Goal: Task Accomplishment & Management: Use online tool/utility

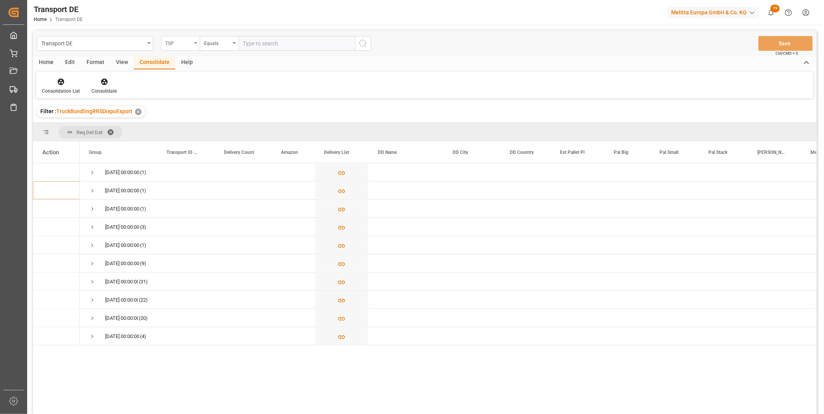
click at [196, 41] on div "TSP" at bounding box center [180, 43] width 39 height 15
type input "Route"
click at [195, 82] on div "Route" at bounding box center [219, 79] width 116 height 16
click at [214, 43] on div "Equals" at bounding box center [217, 42] width 26 height 9
drag, startPoint x: 233, startPoint y: 113, endPoint x: 230, endPoint y: 127, distance: 14.5
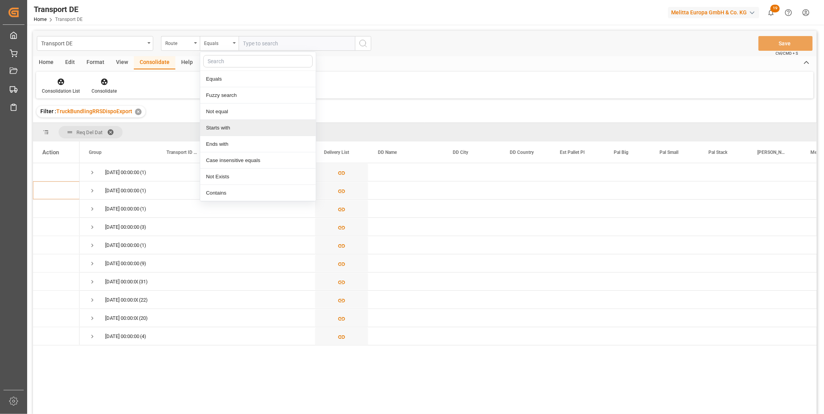
click at [230, 127] on div "Equals Fuzzy search Not equal Starts with Ends with Case insensitive equals Not…" at bounding box center [258, 127] width 116 height 150
click at [230, 127] on div "Starts with" at bounding box center [258, 128] width 116 height 16
type input "LT"
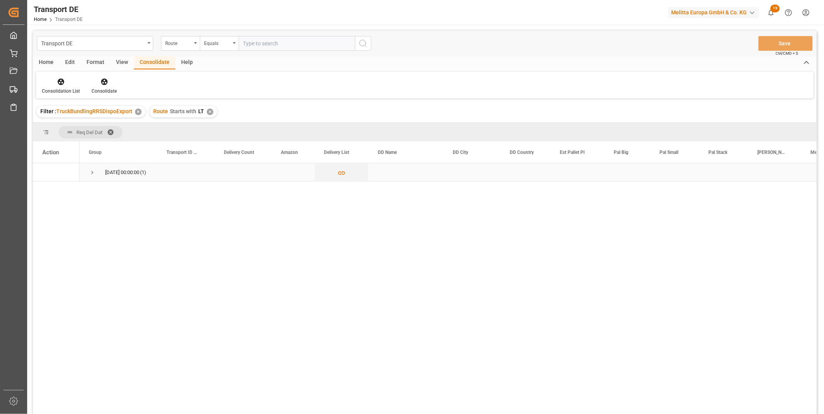
click at [97, 180] on span "24.09.2025 00:00:00 (1)" at bounding box center [118, 172] width 59 height 17
click at [91, 179] on span "Press SPACE to select this row." at bounding box center [92, 173] width 7 height 18
click at [339, 187] on icon "Press SPACE to select this row." at bounding box center [341, 191] width 8 height 8
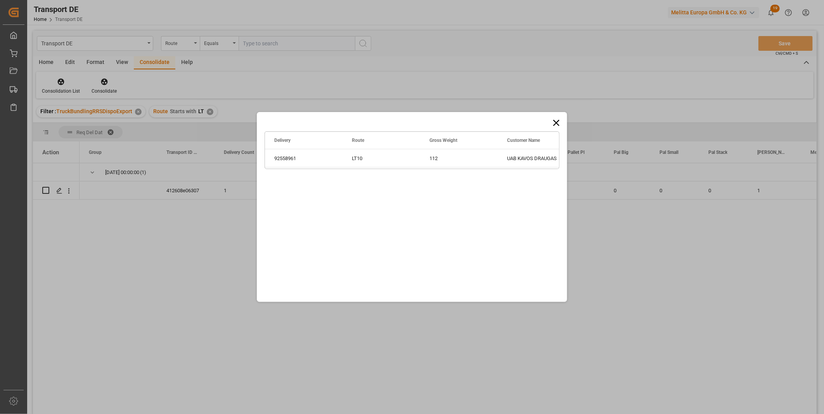
click at [557, 123] on icon at bounding box center [556, 123] width 6 height 6
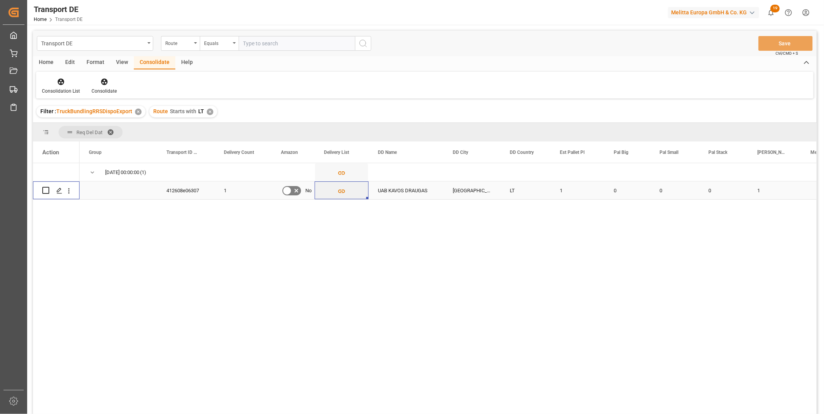
click at [47, 190] on input "Press Space to toggle row selection (unchecked)" at bounding box center [45, 190] width 7 height 7
checkbox input "true"
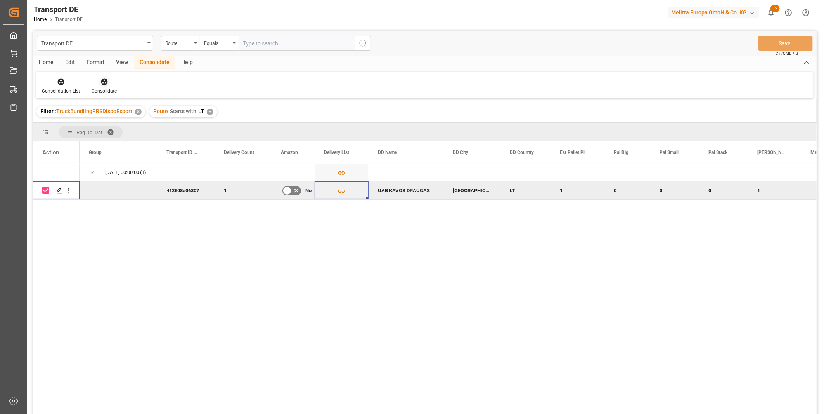
click at [103, 83] on icon at bounding box center [104, 82] width 7 height 7
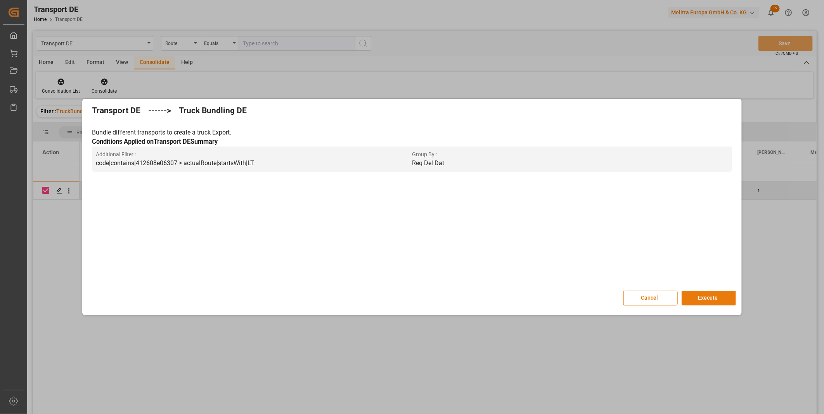
click at [700, 296] on button "Execute" at bounding box center [708, 298] width 54 height 15
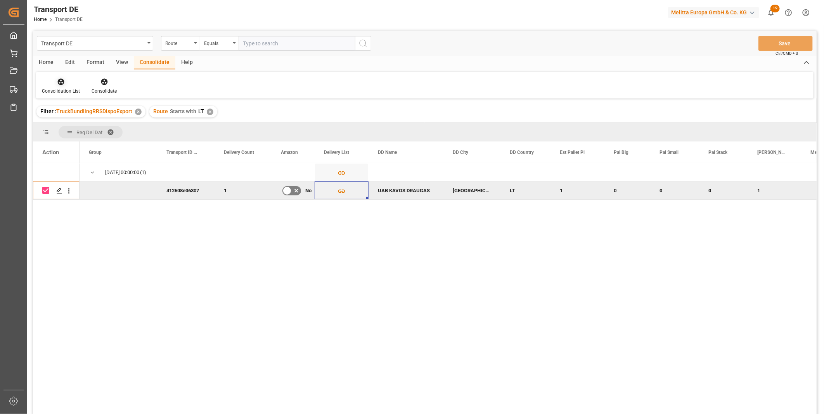
click at [73, 85] on div "Consolidation List" at bounding box center [61, 86] width 50 height 17
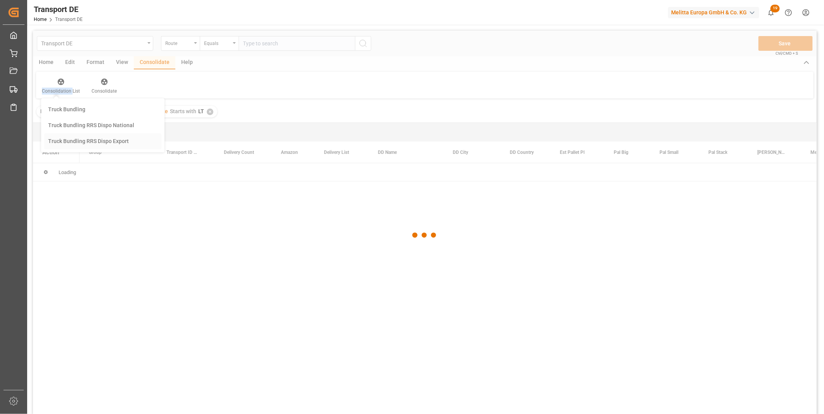
drag, startPoint x: 73, startPoint y: 85, endPoint x: 102, endPoint y: 140, distance: 62.5
click at [102, 140] on div "Transport DE Route Equals Save Ctrl/CMD + S Home Edit Format View Consolidate H…" at bounding box center [424, 233] width 783 height 404
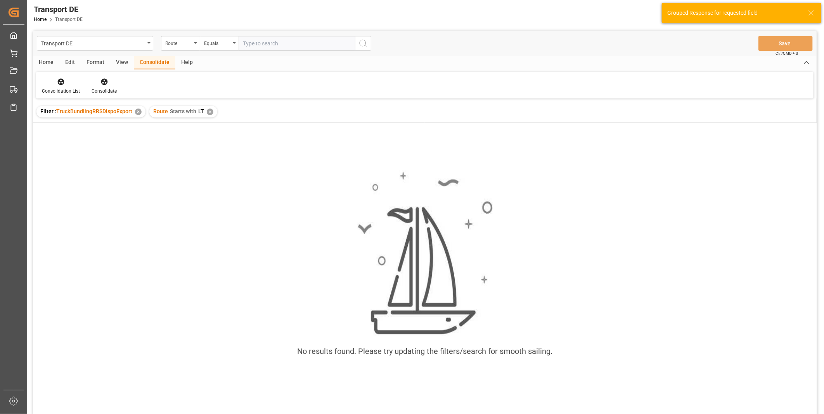
click at [207, 113] on div "✕" at bounding box center [210, 112] width 7 height 7
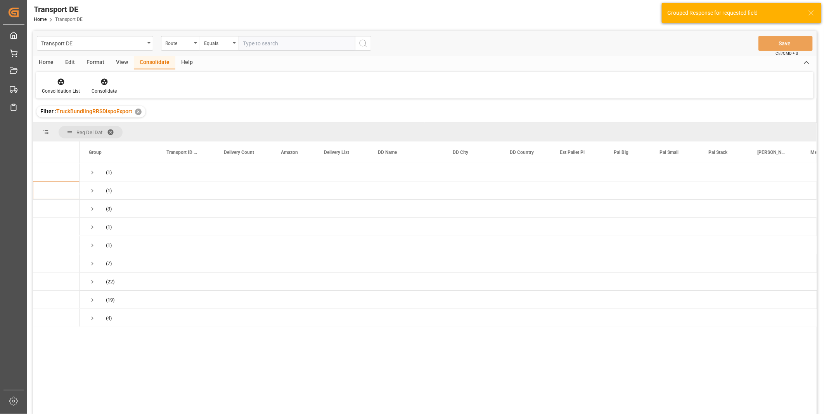
click at [219, 35] on div "Transport DE Route Equals Save Ctrl/CMD + S" at bounding box center [424, 44] width 783 height 26
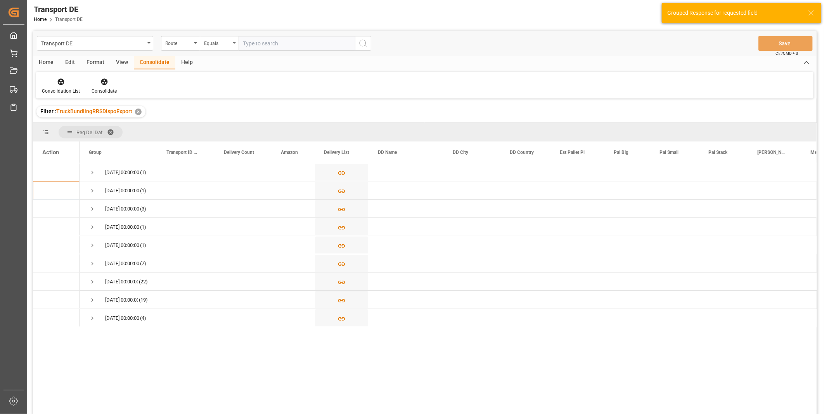
click at [217, 47] on div "Equals" at bounding box center [217, 42] width 26 height 9
click at [215, 130] on div "Starts with" at bounding box center [258, 128] width 116 height 16
type input "240"
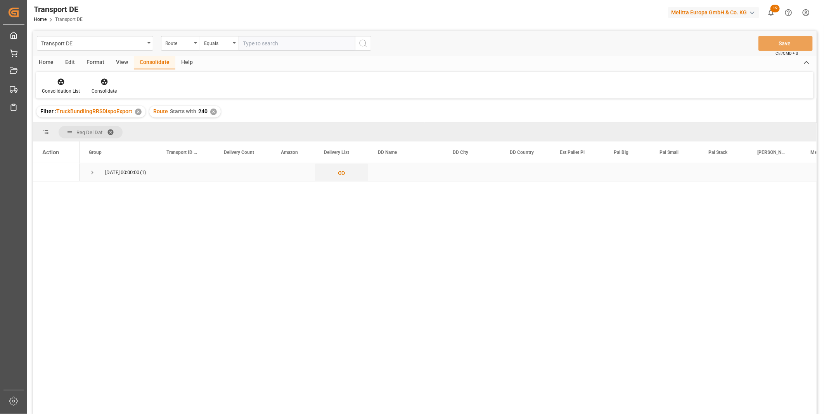
click at [89, 171] on span "Press SPACE to select this row." at bounding box center [92, 172] width 7 height 7
click at [49, 189] on div "Press SPACE to select this row." at bounding box center [56, 190] width 28 height 17
drag, startPoint x: 43, startPoint y: 188, endPoint x: 76, endPoint y: 140, distance: 57.4
click at [44, 188] on input "Press Space to toggle row selection (unchecked)" at bounding box center [45, 190] width 7 height 7
checkbox input "true"
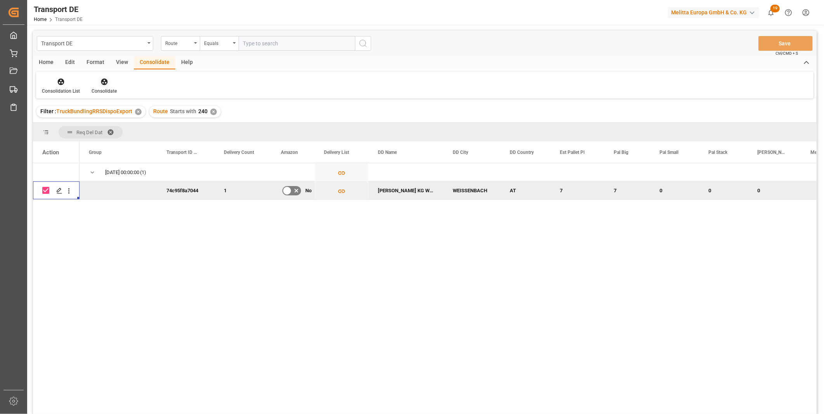
click at [107, 80] on icon at bounding box center [104, 82] width 8 height 8
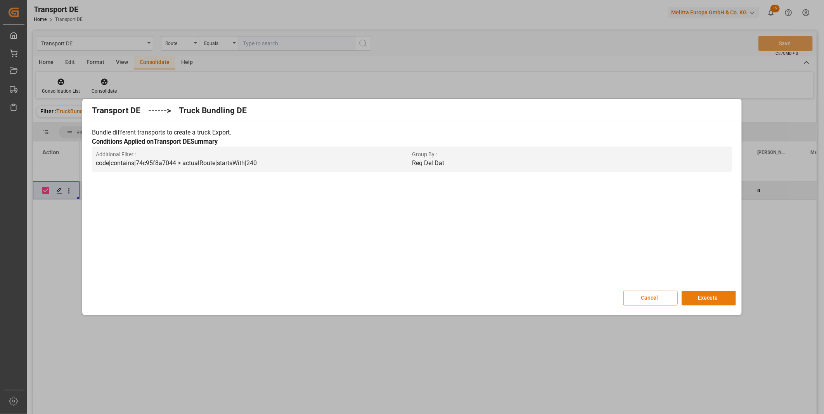
click at [704, 299] on button "Execute" at bounding box center [708, 298] width 54 height 15
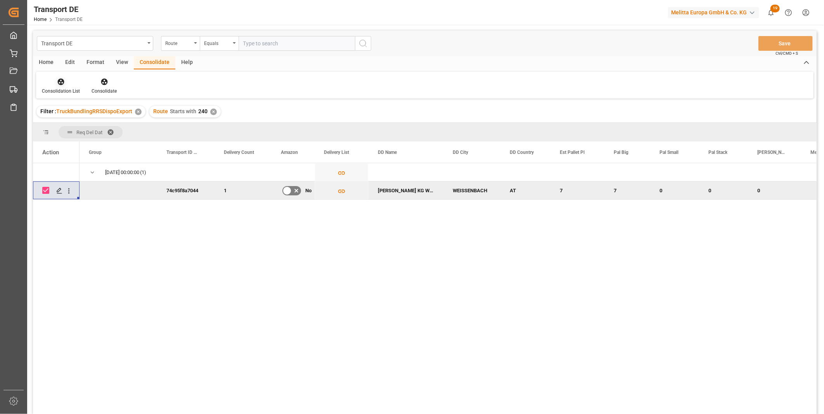
click at [59, 82] on icon at bounding box center [61, 82] width 8 height 8
click at [118, 141] on div "Transport DE Route Equals Save Ctrl/CMD + S Home Edit Format View Consolidate H…" at bounding box center [424, 233] width 783 height 404
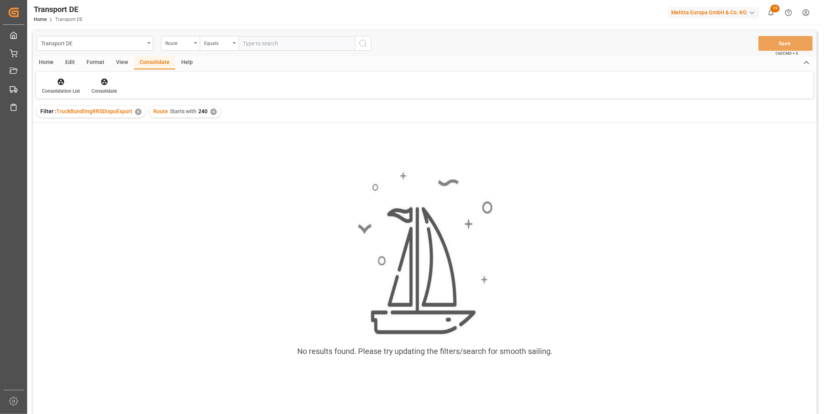
click at [210, 112] on div "✕" at bounding box center [213, 112] width 7 height 7
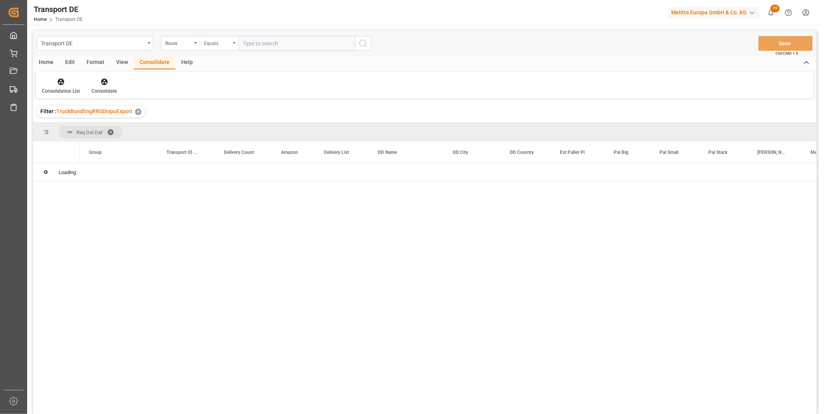
click at [223, 47] on div "Equals" at bounding box center [219, 43] width 39 height 15
click at [225, 131] on div "Starts with" at bounding box center [258, 128] width 116 height 16
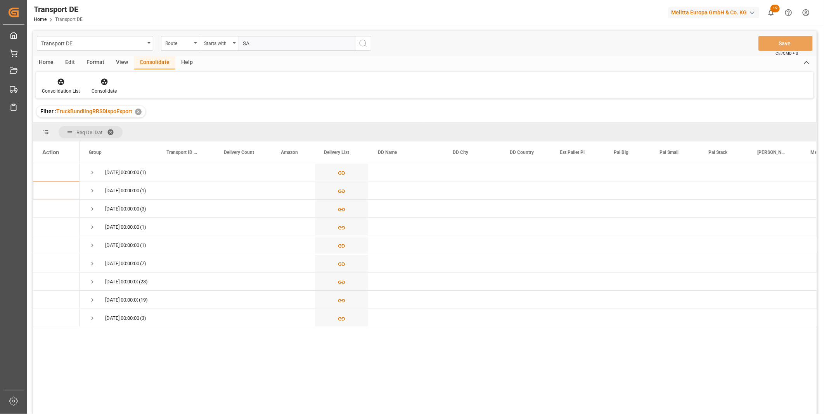
type input "SA"
click at [370, 41] on button "search button" at bounding box center [363, 43] width 16 height 15
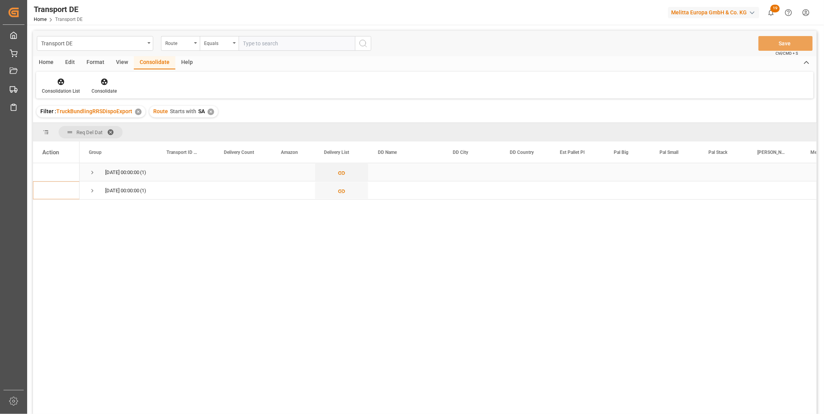
click at [93, 170] on span "Press SPACE to select this row." at bounding box center [92, 172] width 7 height 7
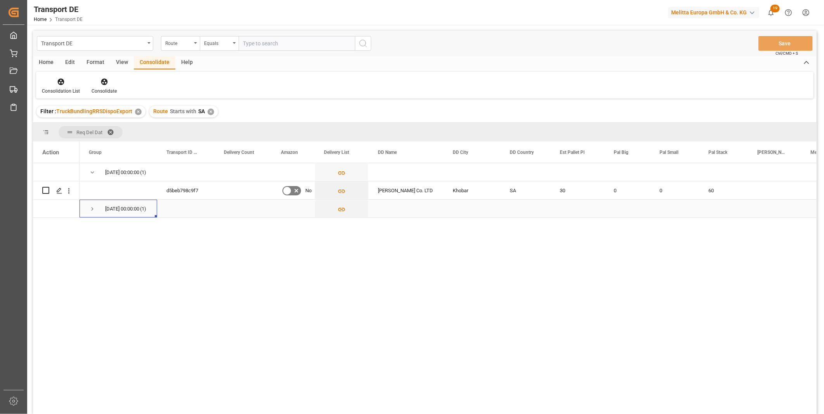
click at [91, 211] on span "Press SPACE to select this row." at bounding box center [92, 209] width 7 height 7
click at [44, 227] on input "Press Space to toggle row selection (unchecked)" at bounding box center [45, 226] width 7 height 7
checkbox input "true"
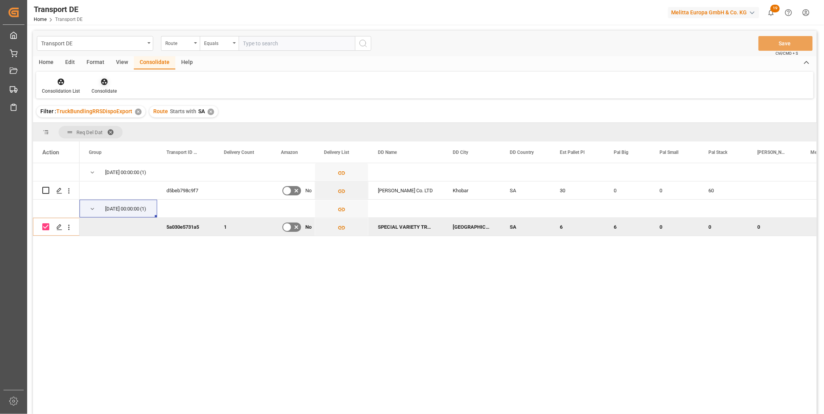
click at [102, 82] on icon at bounding box center [104, 82] width 7 height 7
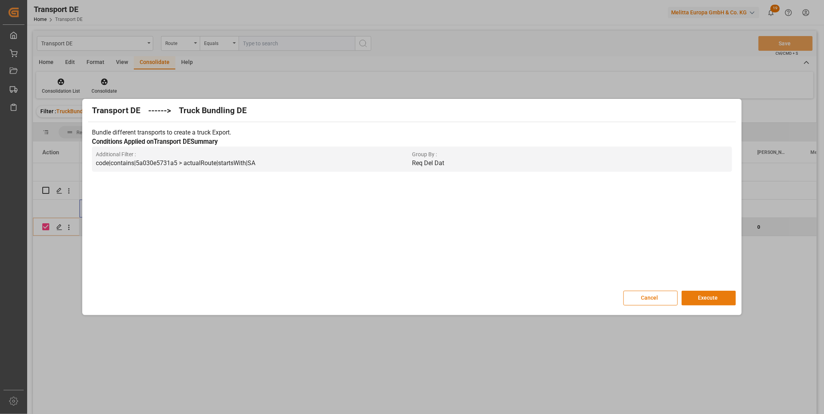
click at [717, 299] on button "Execute" at bounding box center [708, 298] width 54 height 15
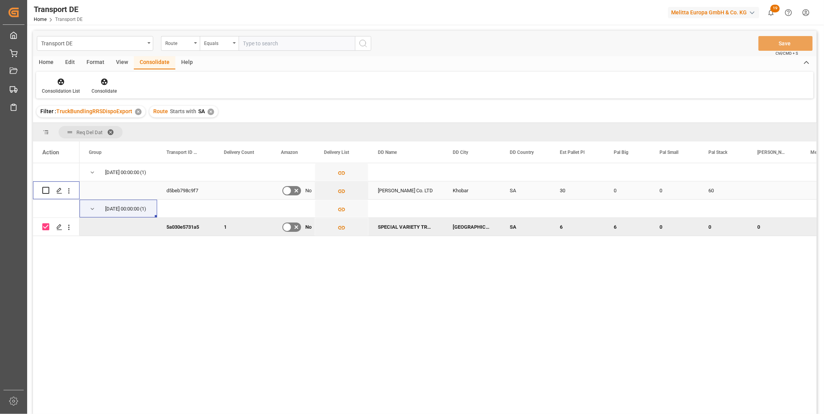
click at [47, 188] on input "Press Space to toggle row selection (unchecked)" at bounding box center [45, 190] width 7 height 7
checkbox input "true"
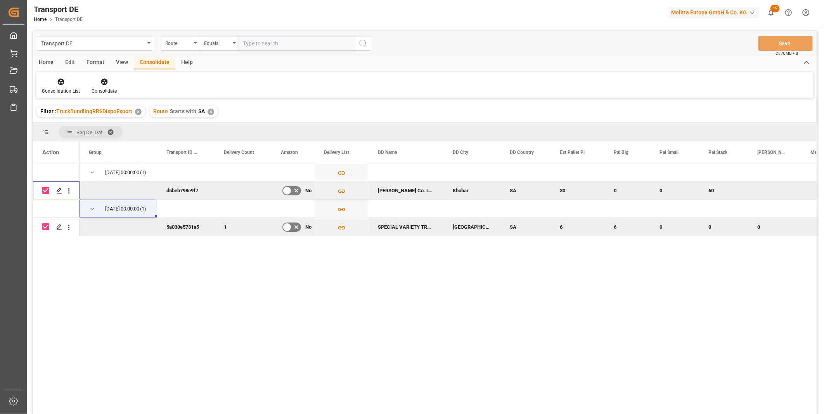
click at [45, 229] on input "Press Space to toggle row selection (checked)" at bounding box center [45, 226] width 7 height 7
checkbox input "false"
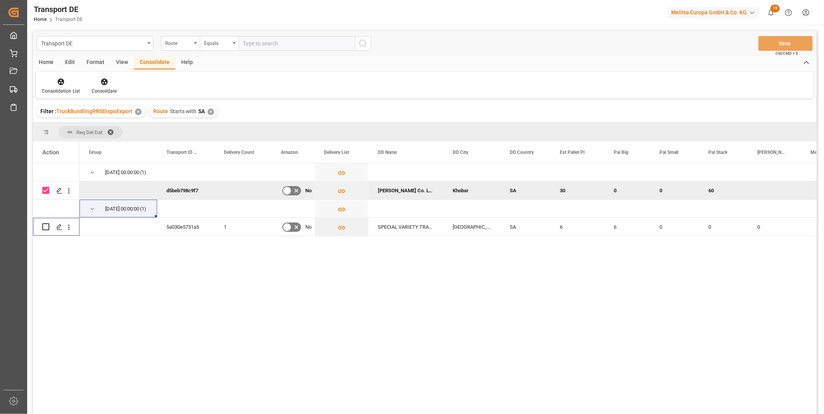
click at [106, 81] on icon at bounding box center [104, 82] width 7 height 7
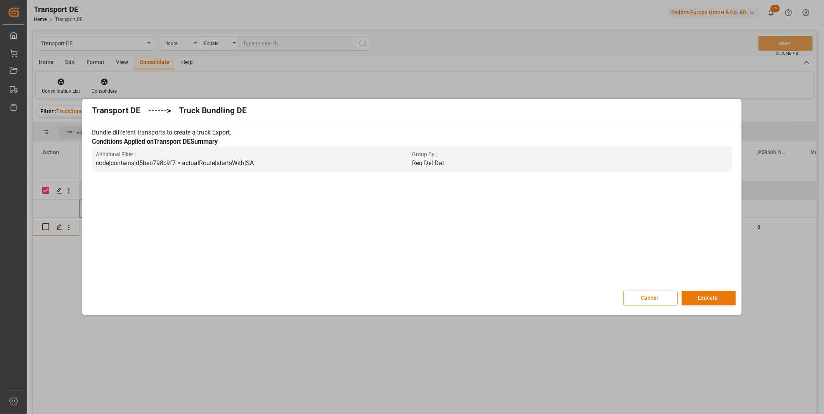
click at [710, 295] on button "Execute" at bounding box center [708, 298] width 54 height 15
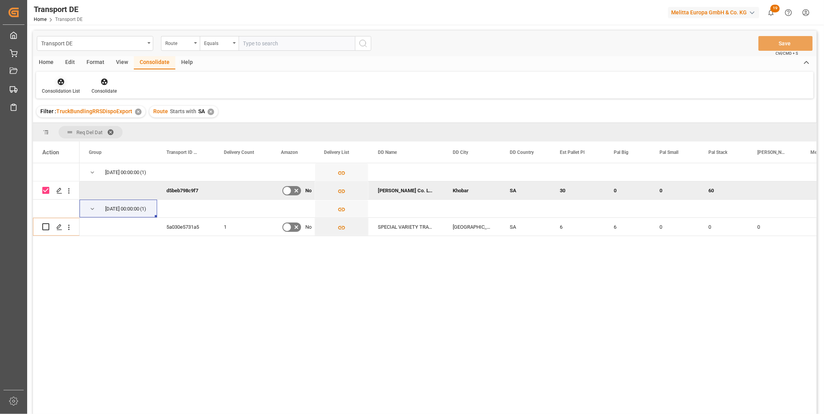
click at [54, 88] on div "Consolidation List" at bounding box center [61, 91] width 38 height 7
click at [99, 142] on div "Transport DE Route Equals Save Ctrl/CMD + S Home Edit Format View Consolidate H…" at bounding box center [424, 233] width 783 height 404
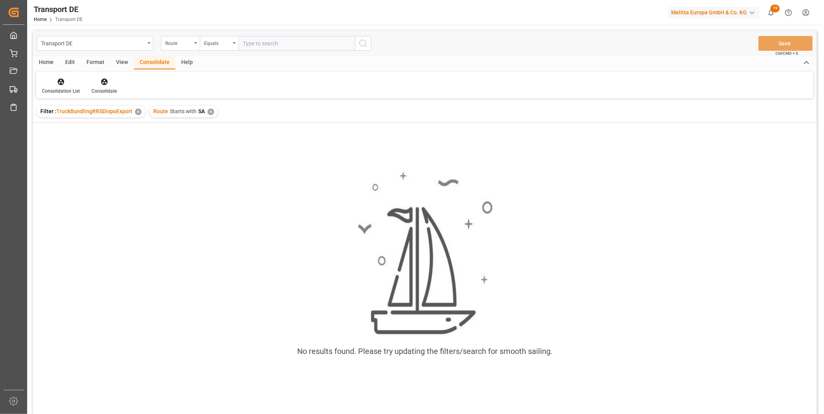
click at [208, 109] on div "✕" at bounding box center [210, 112] width 7 height 7
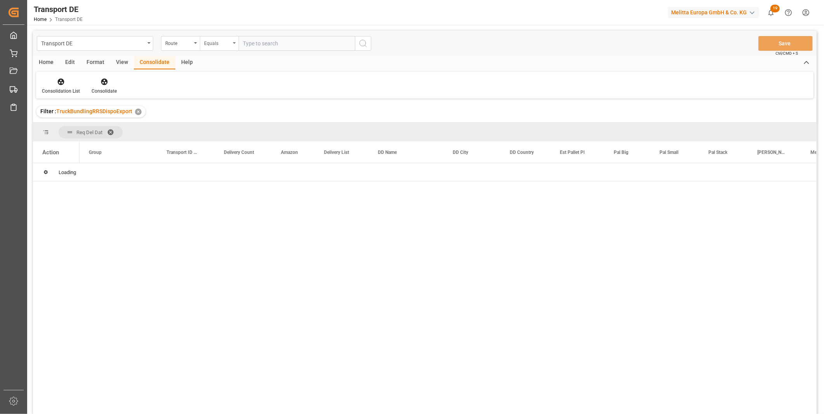
click at [222, 41] on div "Equals" at bounding box center [217, 42] width 26 height 9
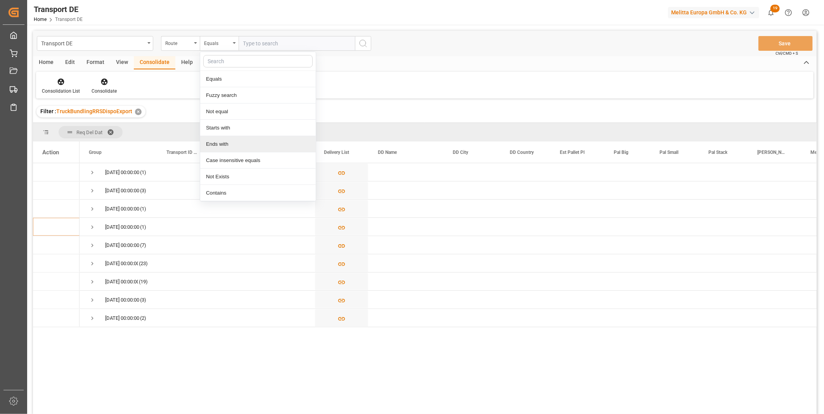
click at [214, 138] on div "Ends with" at bounding box center [258, 144] width 116 height 16
click at [223, 40] on div "Ends with" at bounding box center [217, 42] width 26 height 9
click at [226, 123] on div "Starts with" at bounding box center [258, 128] width 116 height 16
type input "780"
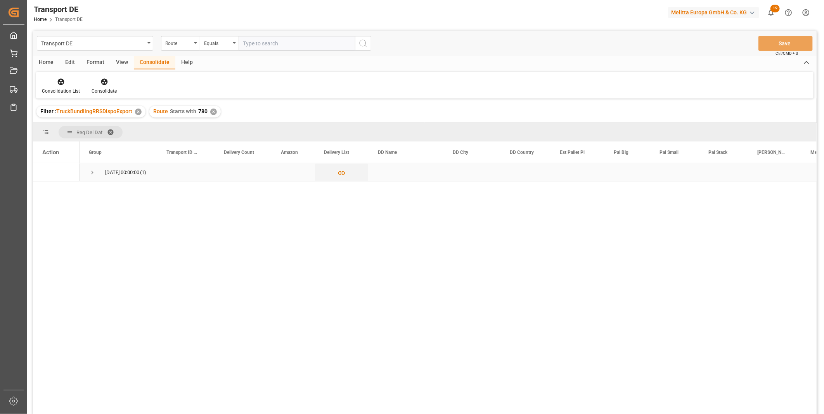
click at [88, 164] on div "23.09.2025 00:00:00 (1)" at bounding box center [119, 172] width 78 height 18
click at [87, 172] on div "23.09.2025 00:00:00 (1)" at bounding box center [119, 172] width 78 height 18
click at [86, 173] on div "23.09.2025 00:00:00 (1)" at bounding box center [119, 172] width 78 height 18
click at [92, 171] on span "Press SPACE to select this row." at bounding box center [92, 172] width 7 height 7
click at [45, 192] on input "Press Space to toggle row selection (unchecked)" at bounding box center [45, 190] width 7 height 7
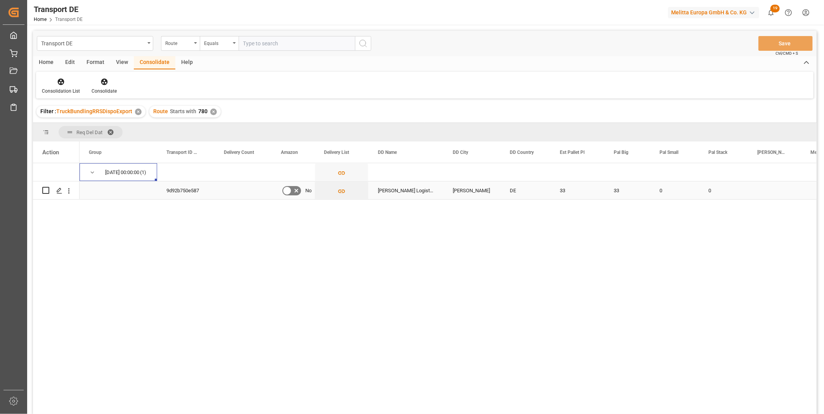
checkbox input "true"
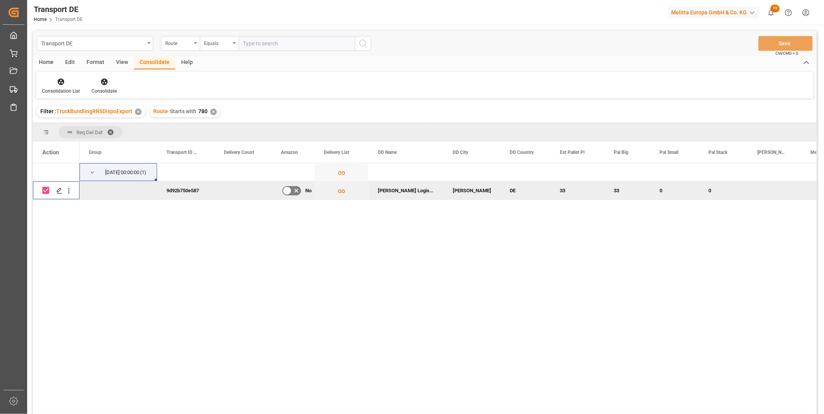
click at [102, 78] on div at bounding box center [104, 82] width 25 height 8
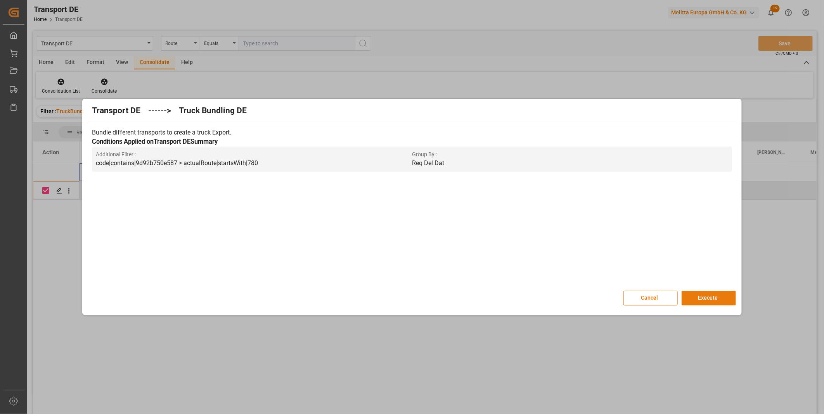
click at [713, 296] on button "Execute" at bounding box center [708, 298] width 54 height 15
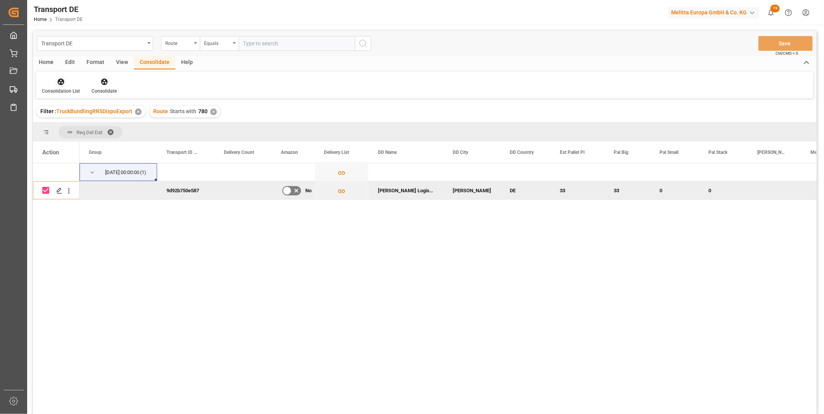
click at [41, 86] on div "Consolidation List" at bounding box center [61, 86] width 50 height 17
click at [81, 137] on div "Transport DE Route Equals Save Ctrl/CMD + S Home Edit Format View Consolidate H…" at bounding box center [424, 233] width 783 height 404
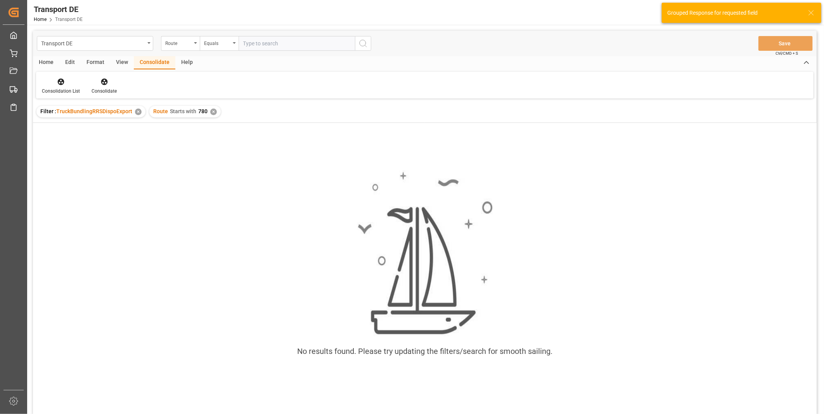
click at [212, 109] on div "✕" at bounding box center [213, 112] width 7 height 7
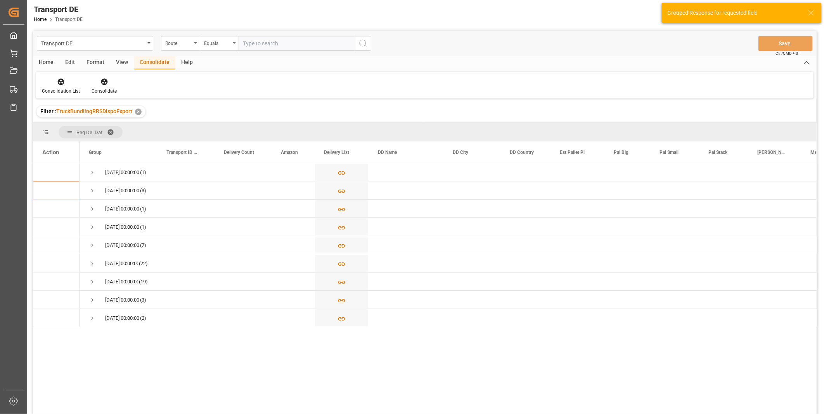
click at [222, 43] on div "Equals" at bounding box center [217, 42] width 26 height 9
click at [207, 126] on div "Starts with" at bounding box center [258, 128] width 116 height 16
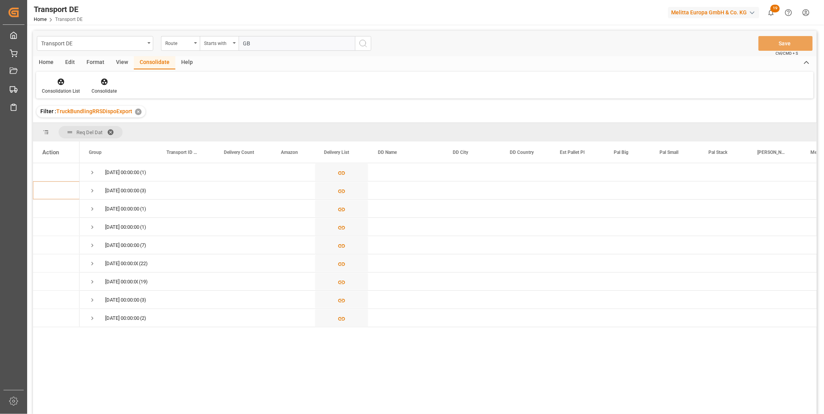
click at [354, 43] on input "GB" at bounding box center [297, 43] width 116 height 15
type input "GB"
click at [360, 43] on circle "search button" at bounding box center [363, 43] width 6 height 6
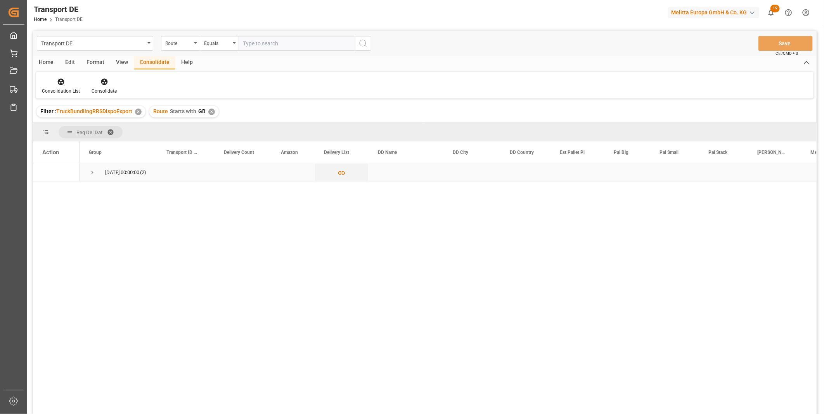
click at [94, 169] on span "Press SPACE to select this row." at bounding box center [92, 172] width 7 height 7
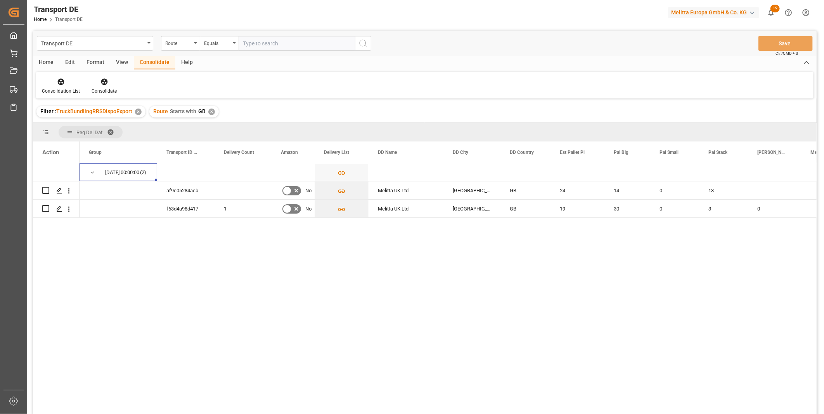
click at [218, 111] on div "Filter : TruckBundlingRRSDispoExport ✕ Route Starts with GB ✕" at bounding box center [424, 112] width 783 height 22
click at [211, 111] on div "✕" at bounding box center [211, 112] width 7 height 7
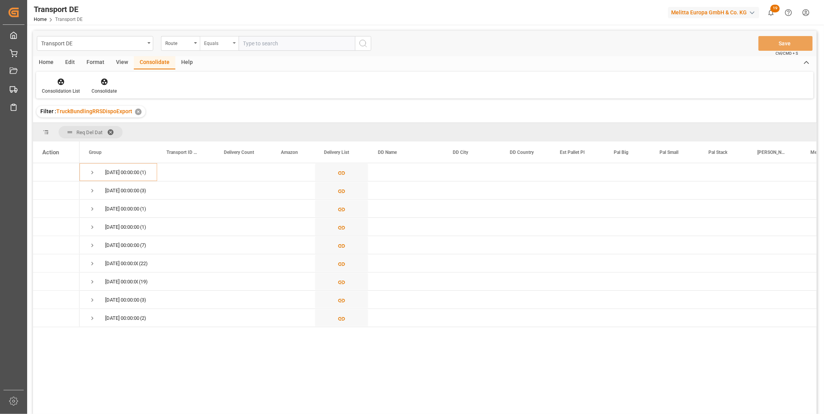
click at [219, 36] on div "Equals" at bounding box center [219, 43] width 39 height 15
click at [214, 123] on div "Starts with" at bounding box center [258, 128] width 116 height 16
type input "B"
type input "VN"
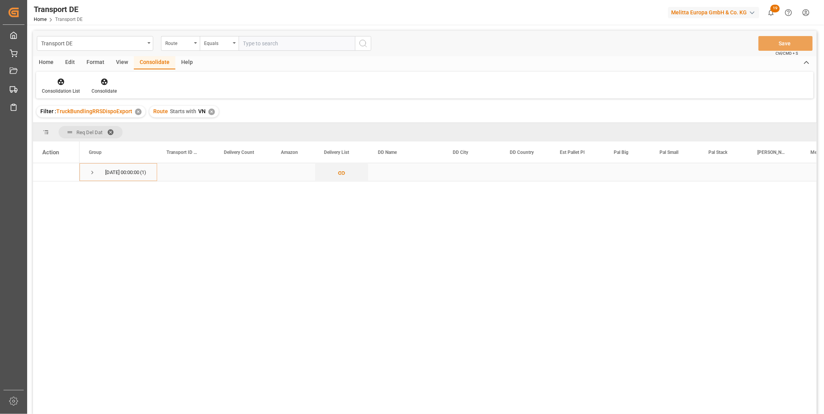
click at [91, 172] on span "Press SPACE to select this row." at bounding box center [92, 172] width 7 height 7
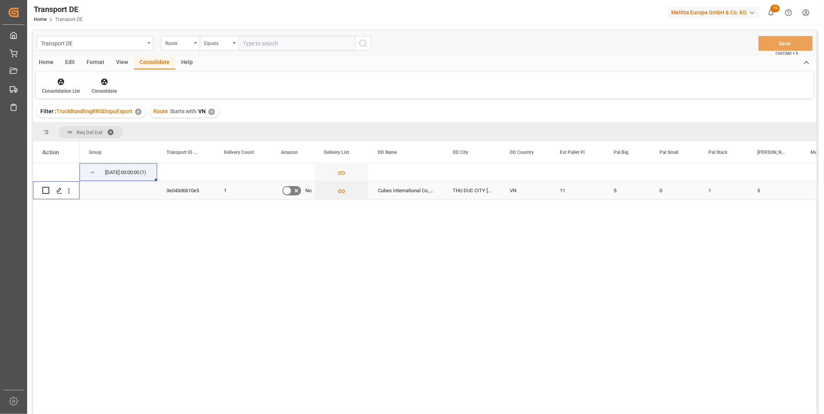
click at [45, 190] on input "Press Space to toggle row selection (unchecked)" at bounding box center [45, 190] width 7 height 7
checkbox input "true"
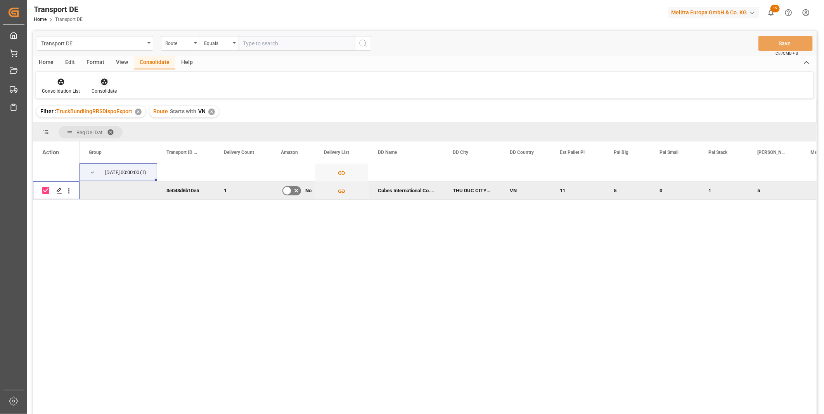
click at [100, 84] on icon at bounding box center [104, 82] width 8 height 8
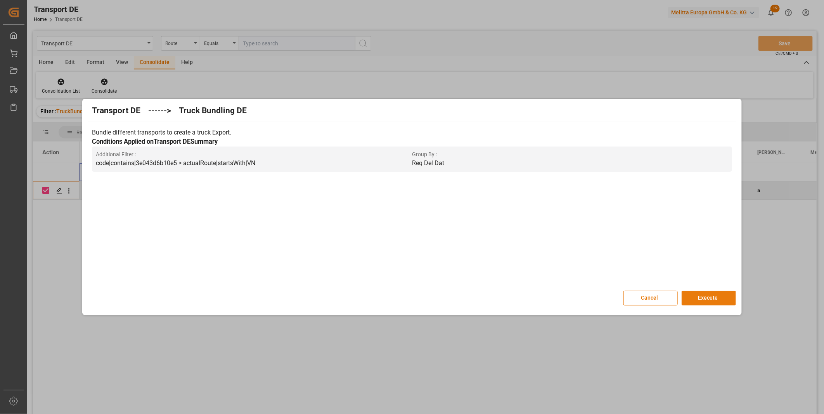
click at [702, 300] on button "Execute" at bounding box center [708, 298] width 54 height 15
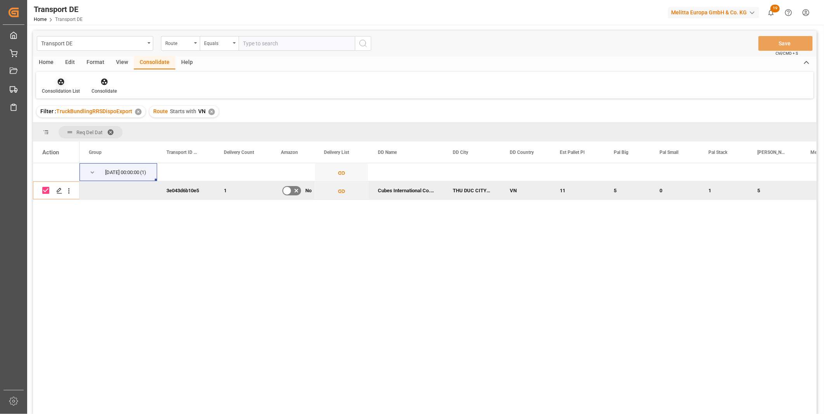
click at [55, 88] on div "Consolidation List" at bounding box center [61, 91] width 38 height 7
click at [99, 146] on div "Transport DE Route Equals Save Ctrl/CMD + S Home Edit Format View Consolidate H…" at bounding box center [424, 233] width 783 height 404
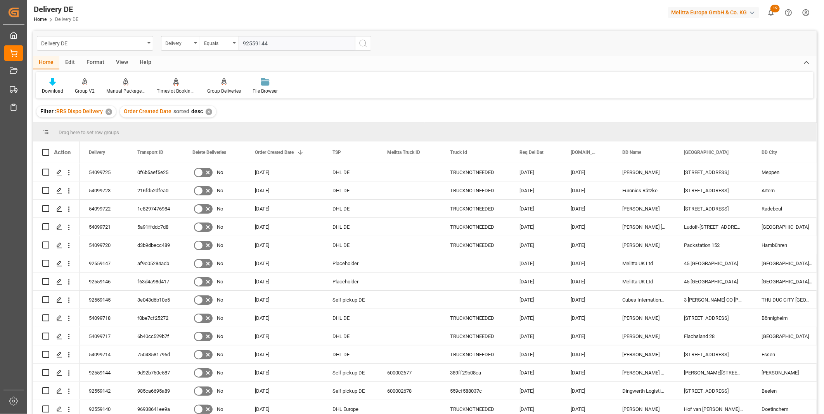
type input "92559144"
click at [359, 42] on icon "search button" at bounding box center [362, 43] width 9 height 9
